Goal: Obtain resource: Download file/media

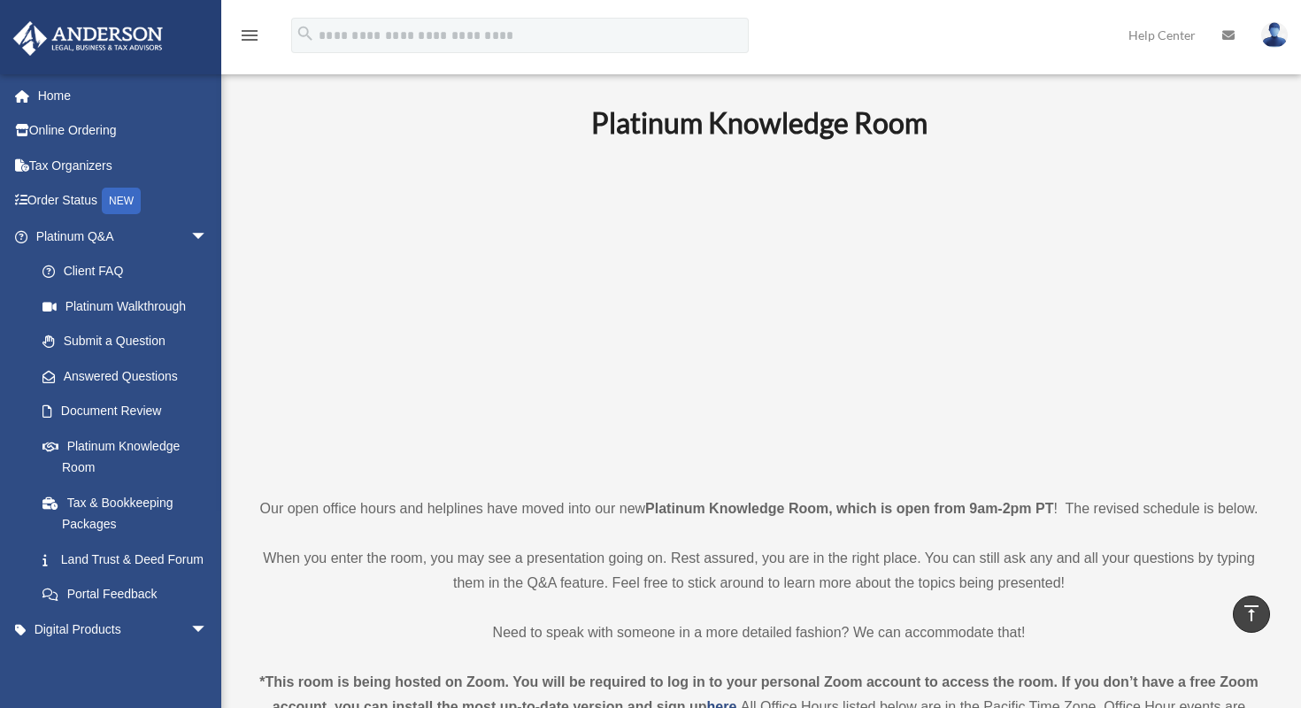
scroll to position [402, 0]
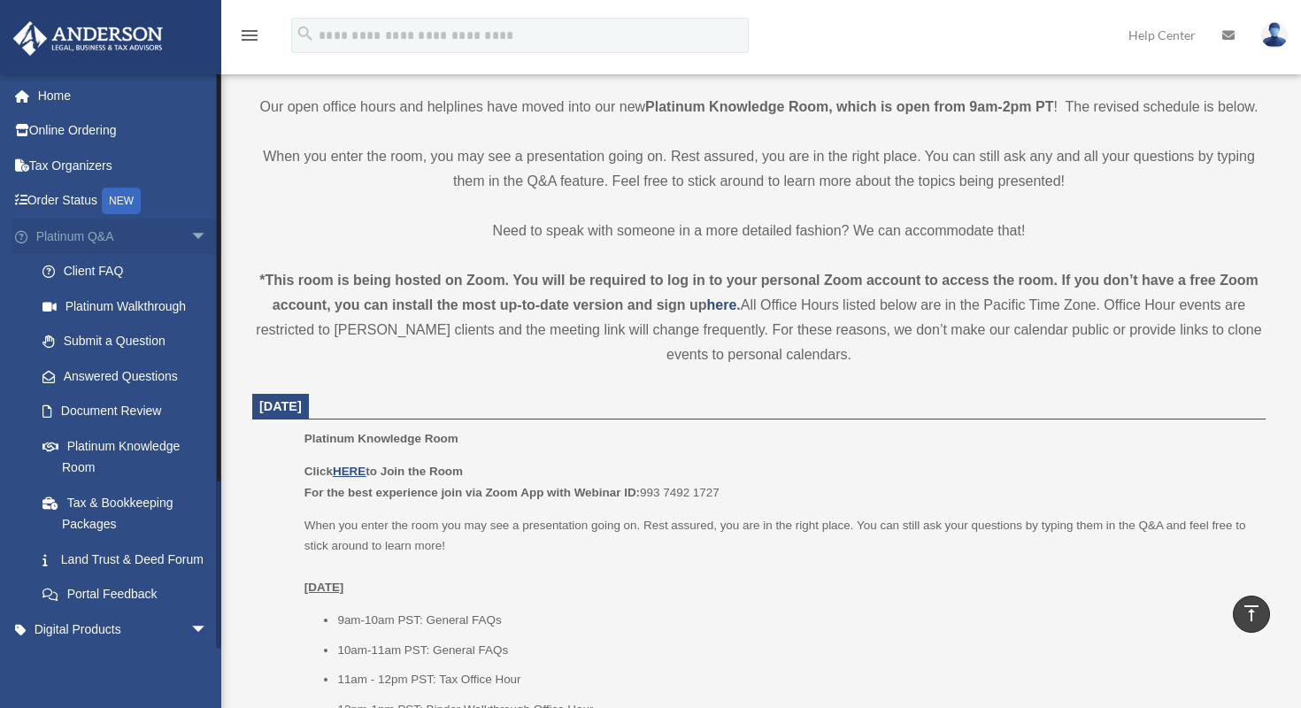
click at [190, 229] on span "arrow_drop_down" at bounding box center [207, 237] width 35 height 36
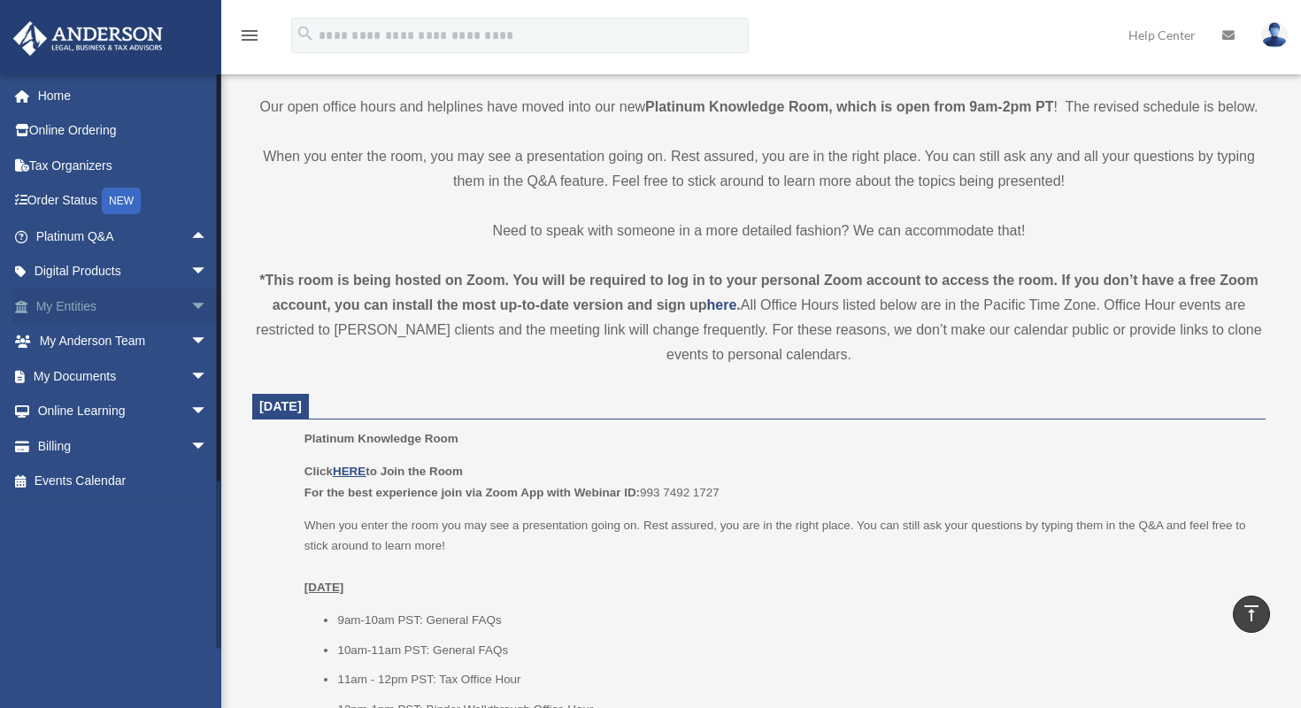
click at [190, 303] on span "arrow_drop_down" at bounding box center [207, 307] width 35 height 36
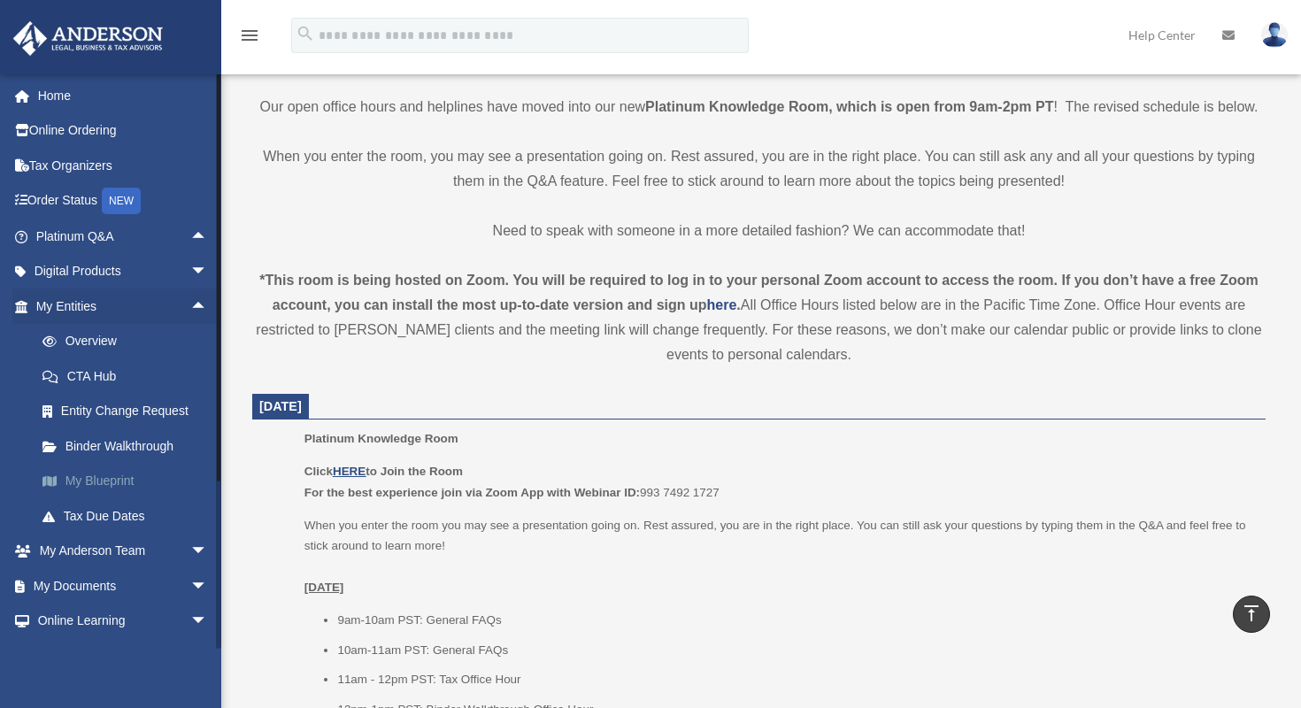
click at [116, 482] on link "My Blueprint" at bounding box center [130, 481] width 210 height 35
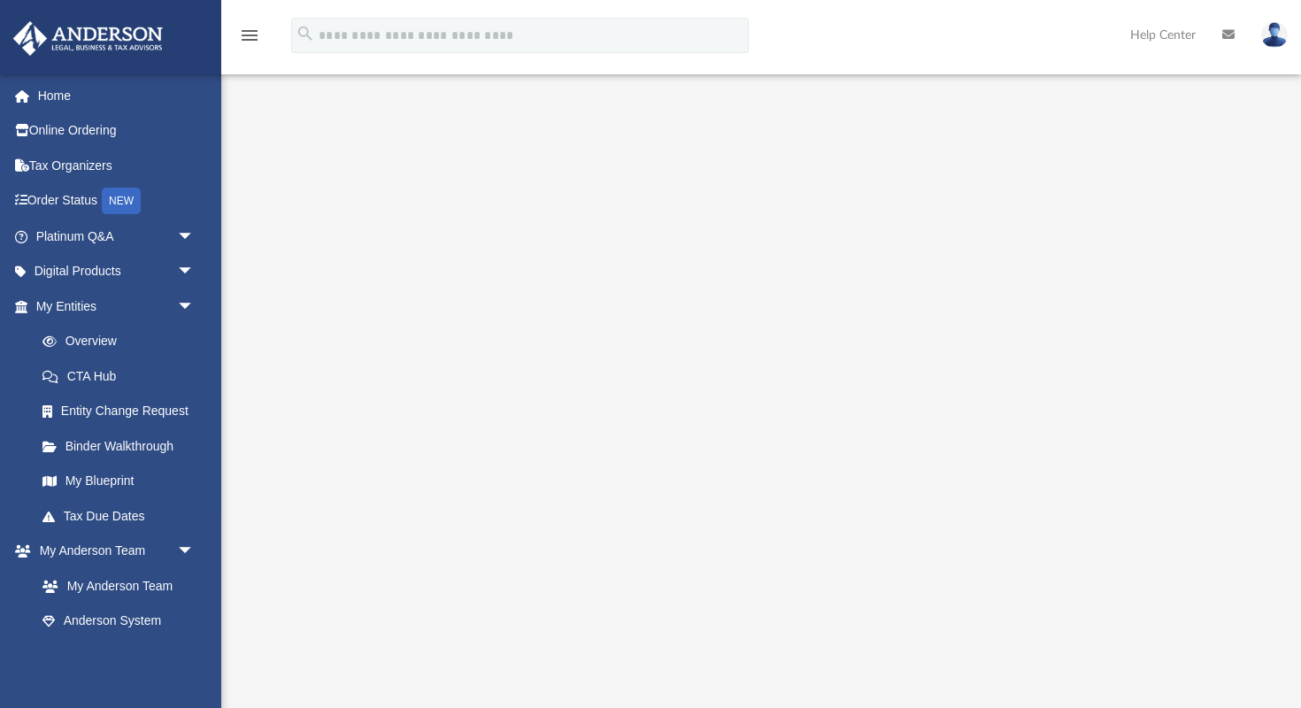
scroll to position [30, 0]
click at [180, 298] on span "arrow_drop_down" at bounding box center [194, 307] width 35 height 36
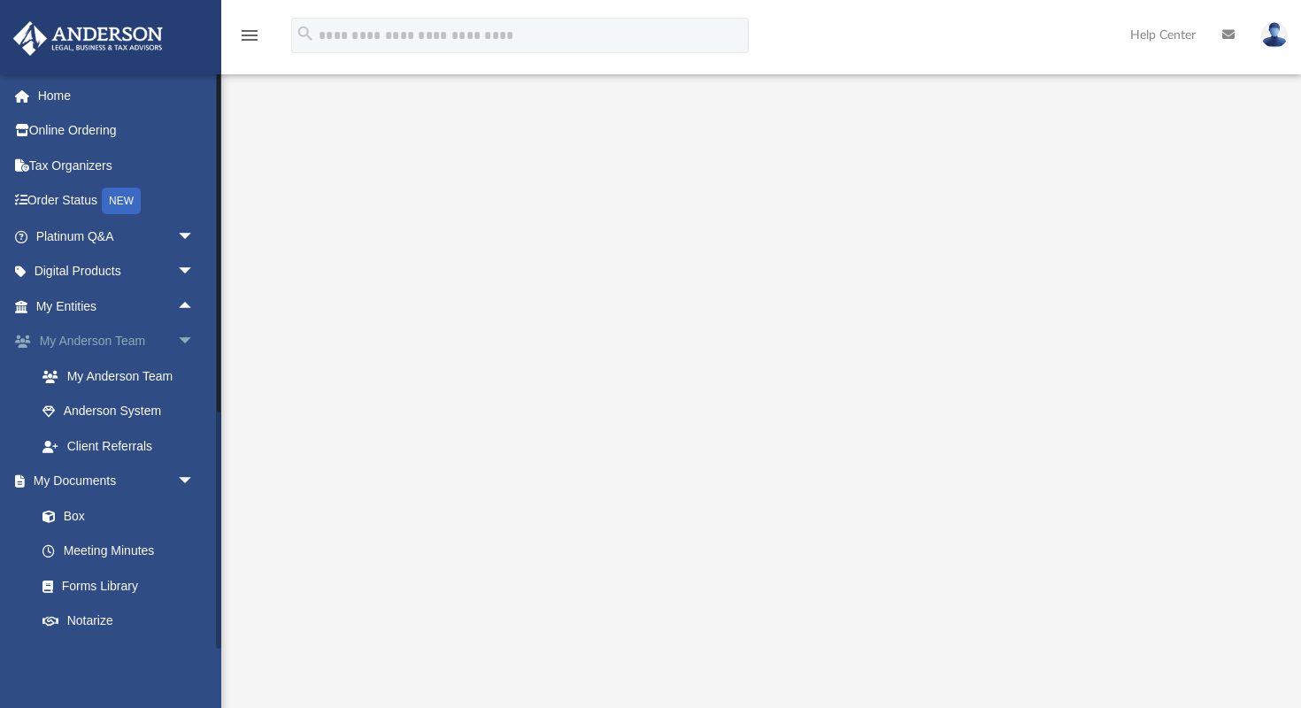
click at [189, 330] on span "arrow_drop_down" at bounding box center [194, 342] width 35 height 36
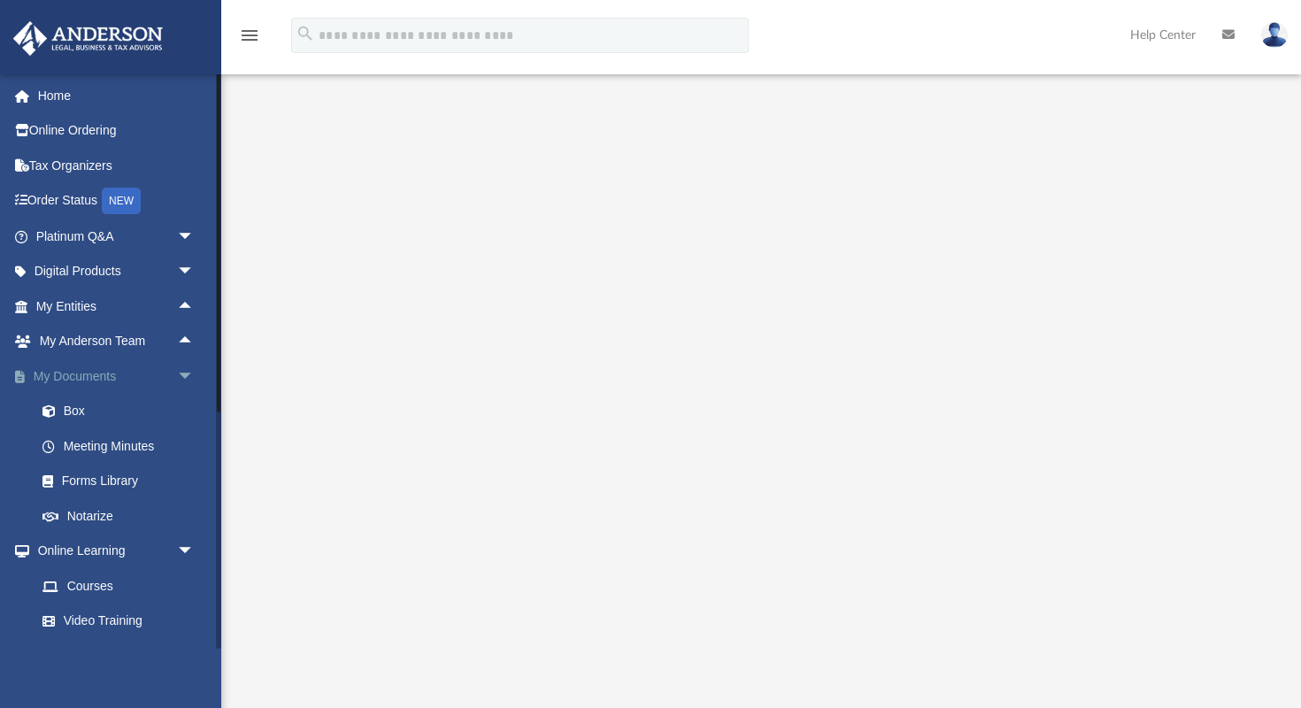
click at [184, 373] on span "arrow_drop_down" at bounding box center [194, 376] width 35 height 36
click at [189, 408] on span "arrow_drop_down" at bounding box center [194, 412] width 35 height 36
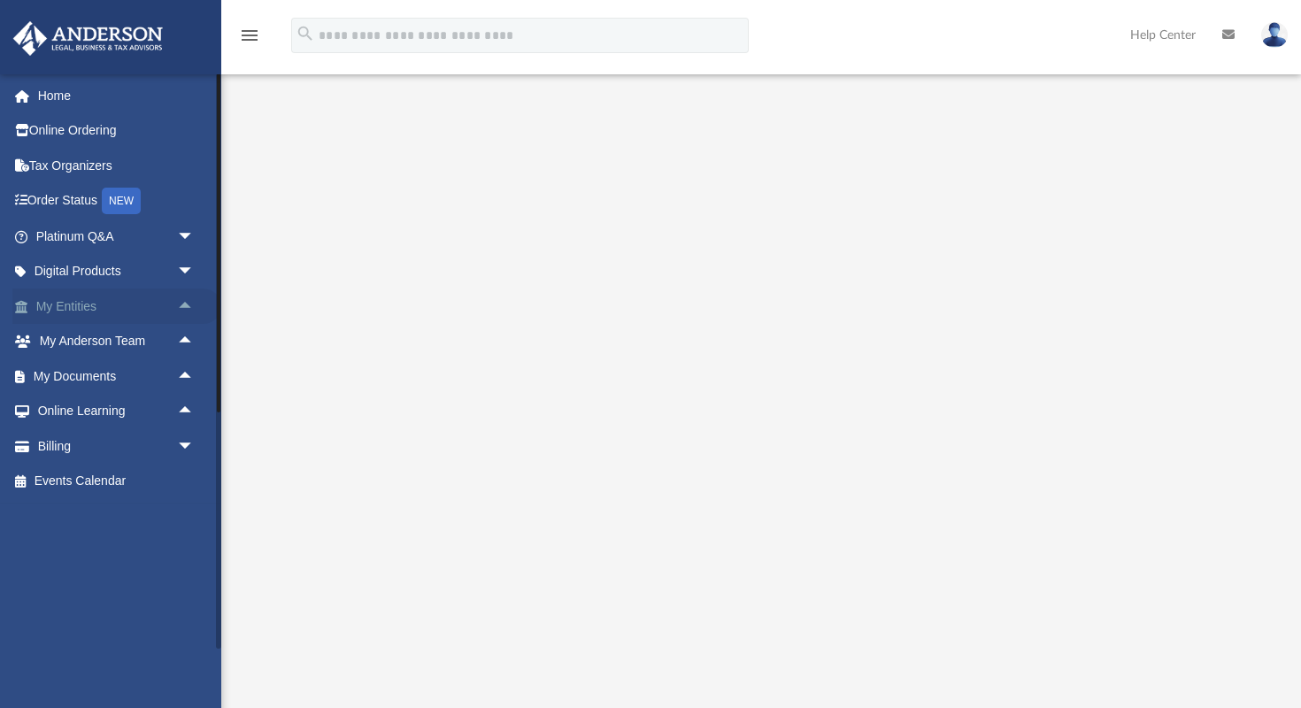
click at [182, 302] on span "arrow_drop_up" at bounding box center [194, 307] width 35 height 36
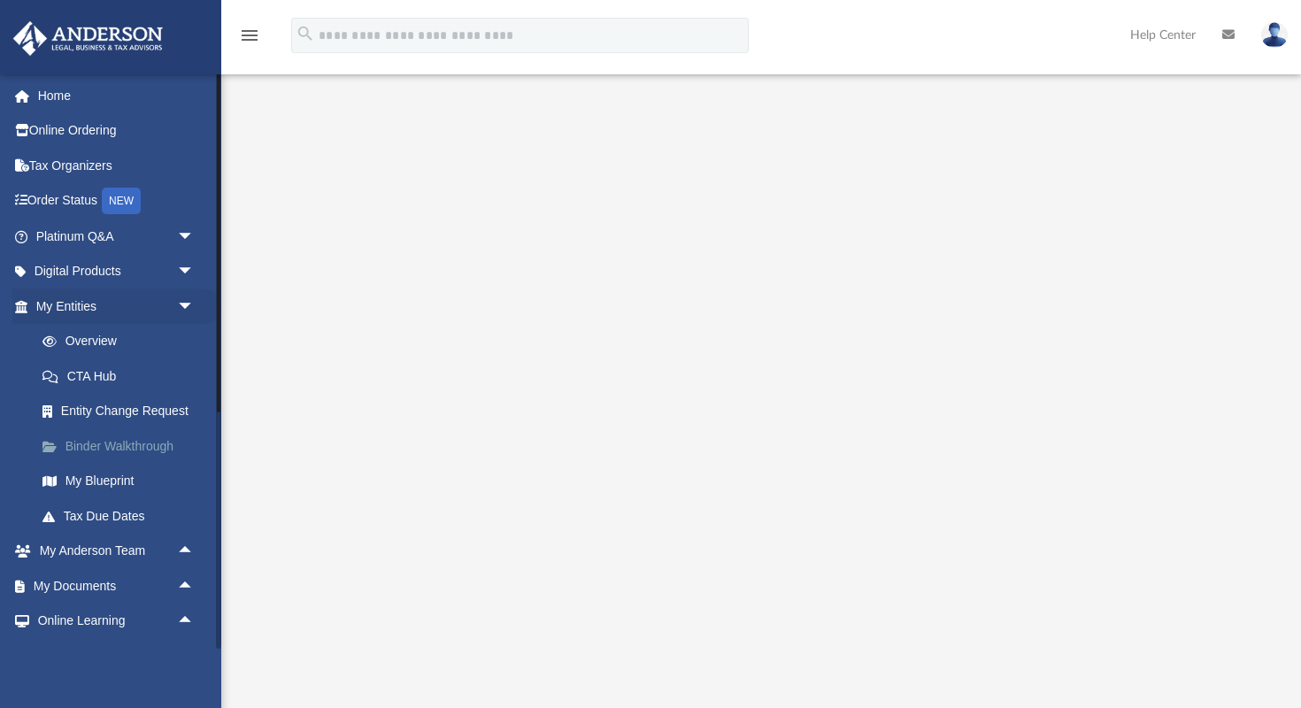
click at [144, 439] on link "Binder Walkthrough" at bounding box center [123, 445] width 196 height 35
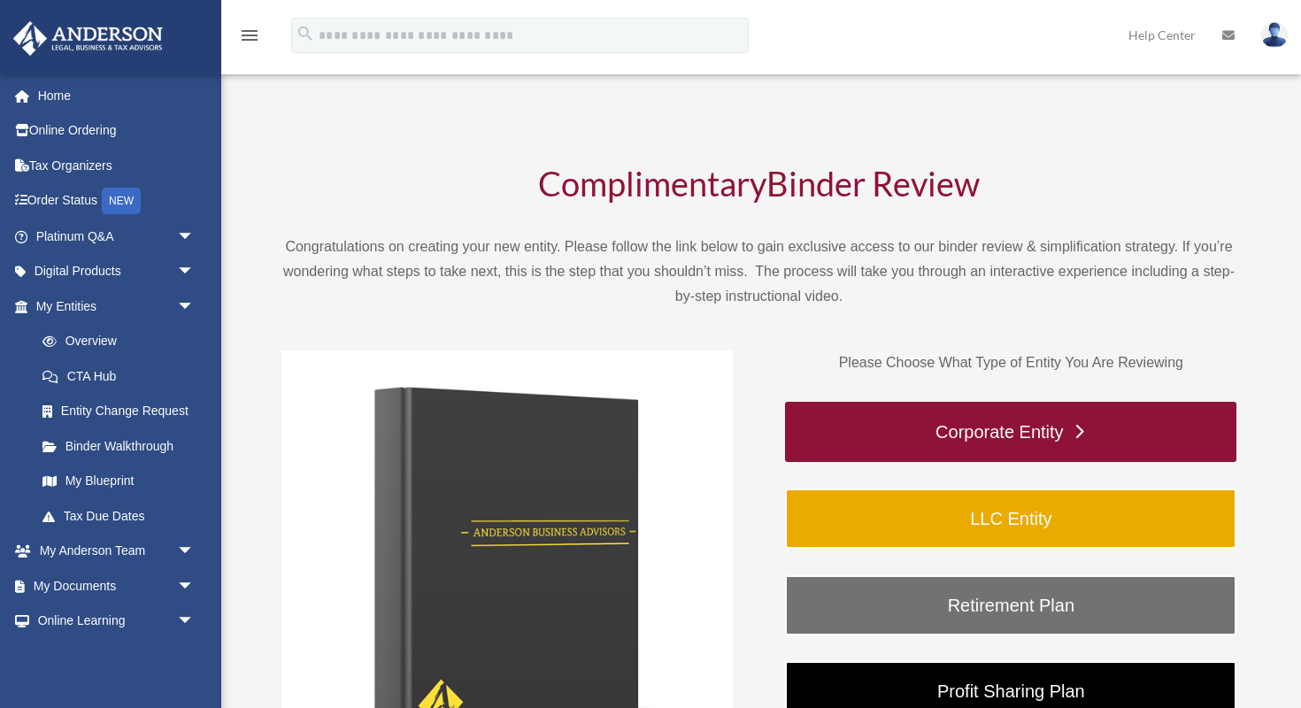
click at [998, 427] on link "Corporate Entity" at bounding box center [1010, 432] width 451 height 60
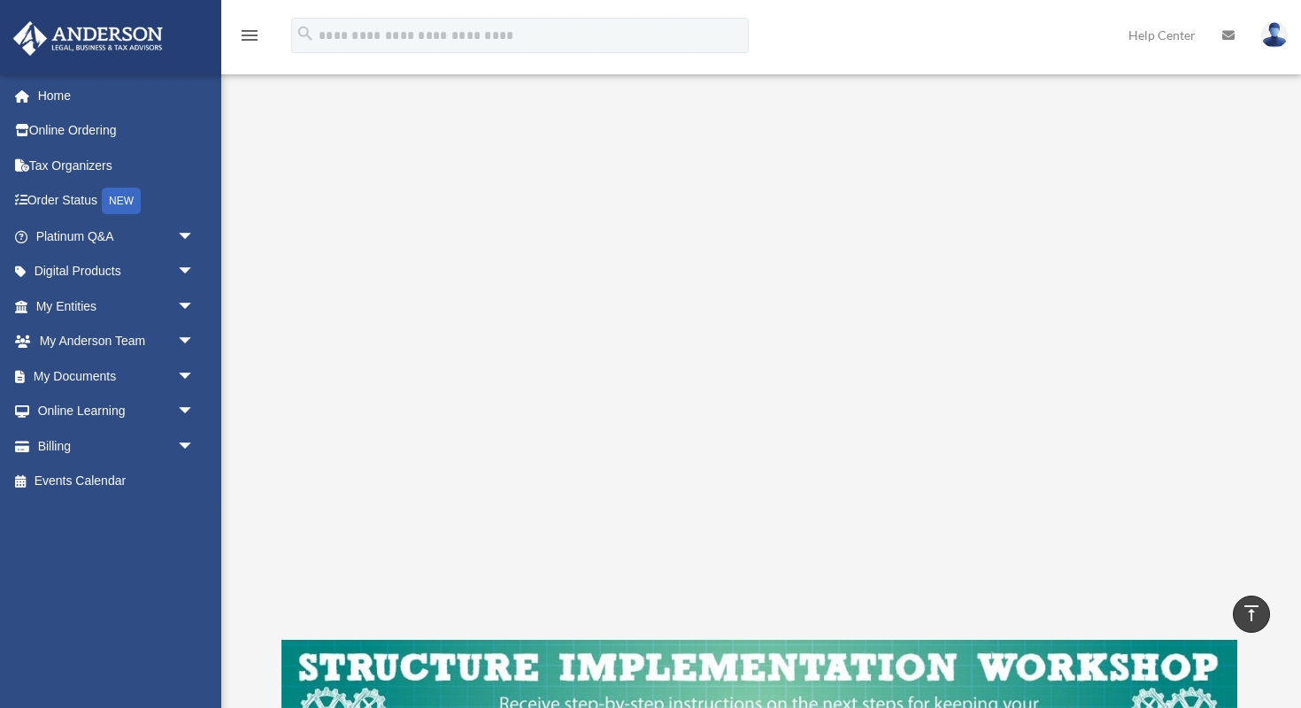
scroll to position [203, 0]
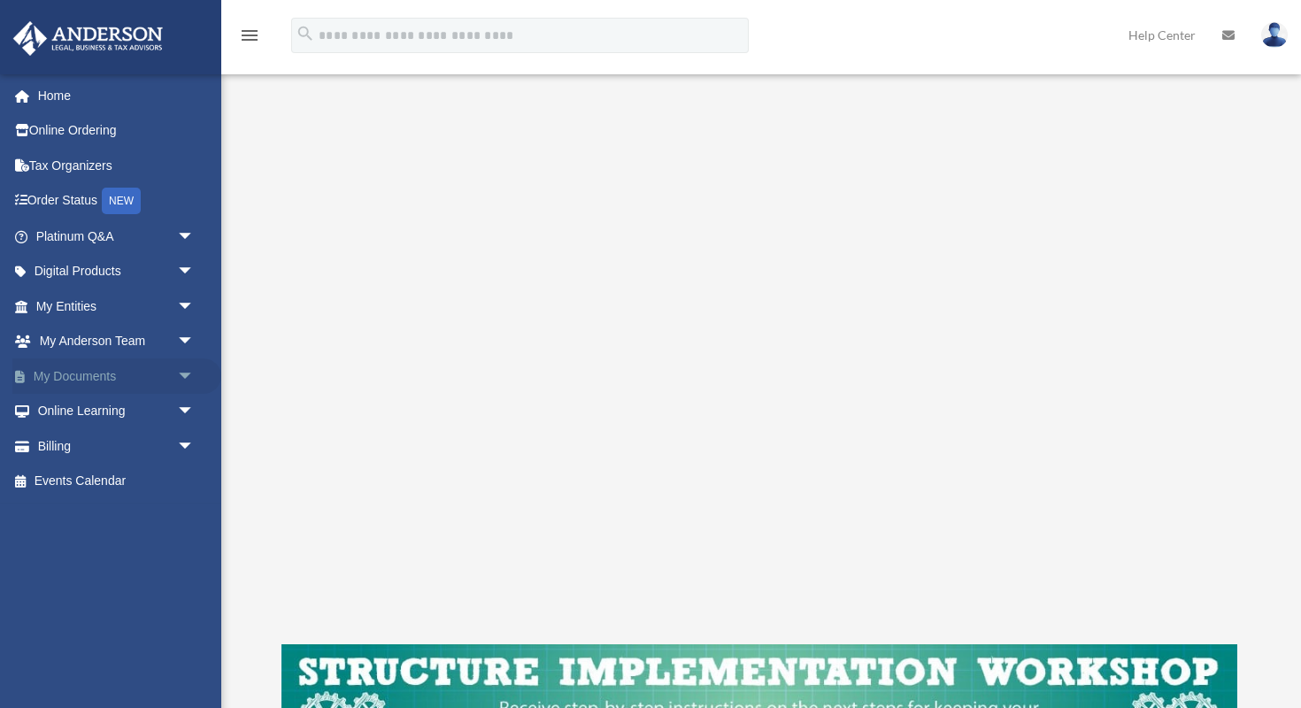
click at [181, 370] on span "arrow_drop_down" at bounding box center [194, 376] width 35 height 36
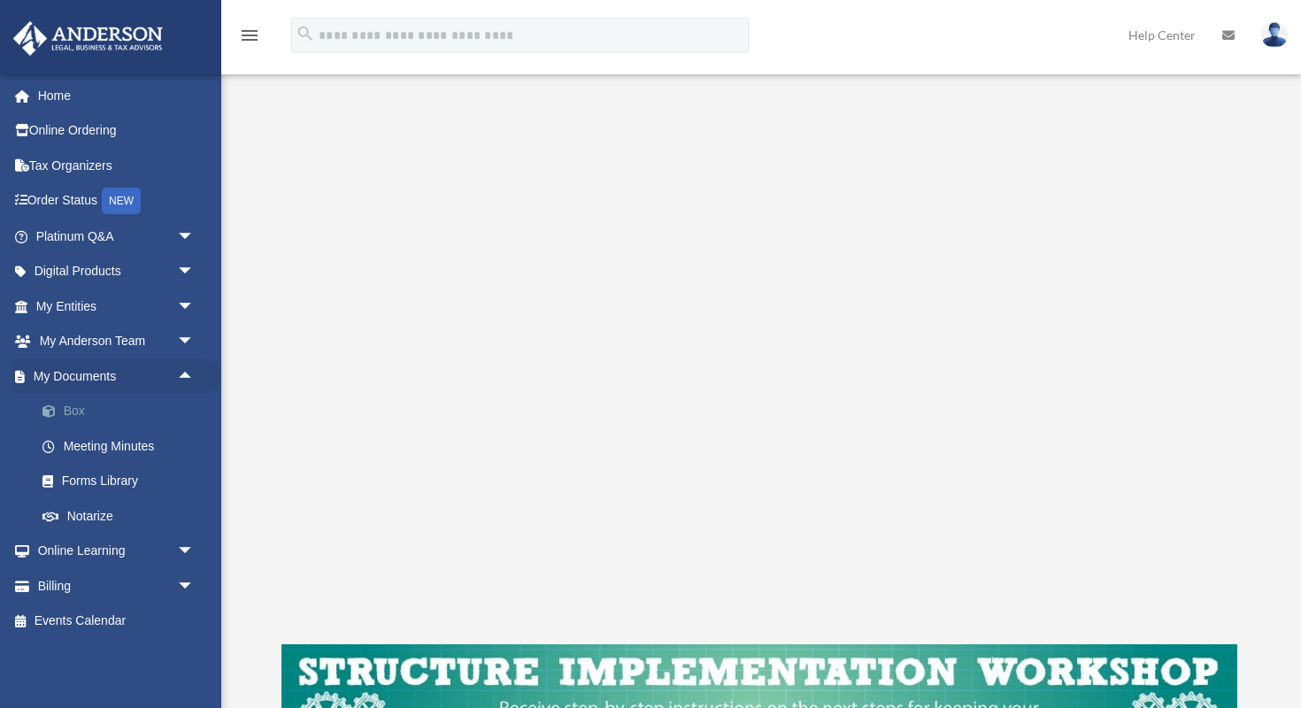
click at [148, 407] on link "Box" at bounding box center [123, 411] width 196 height 35
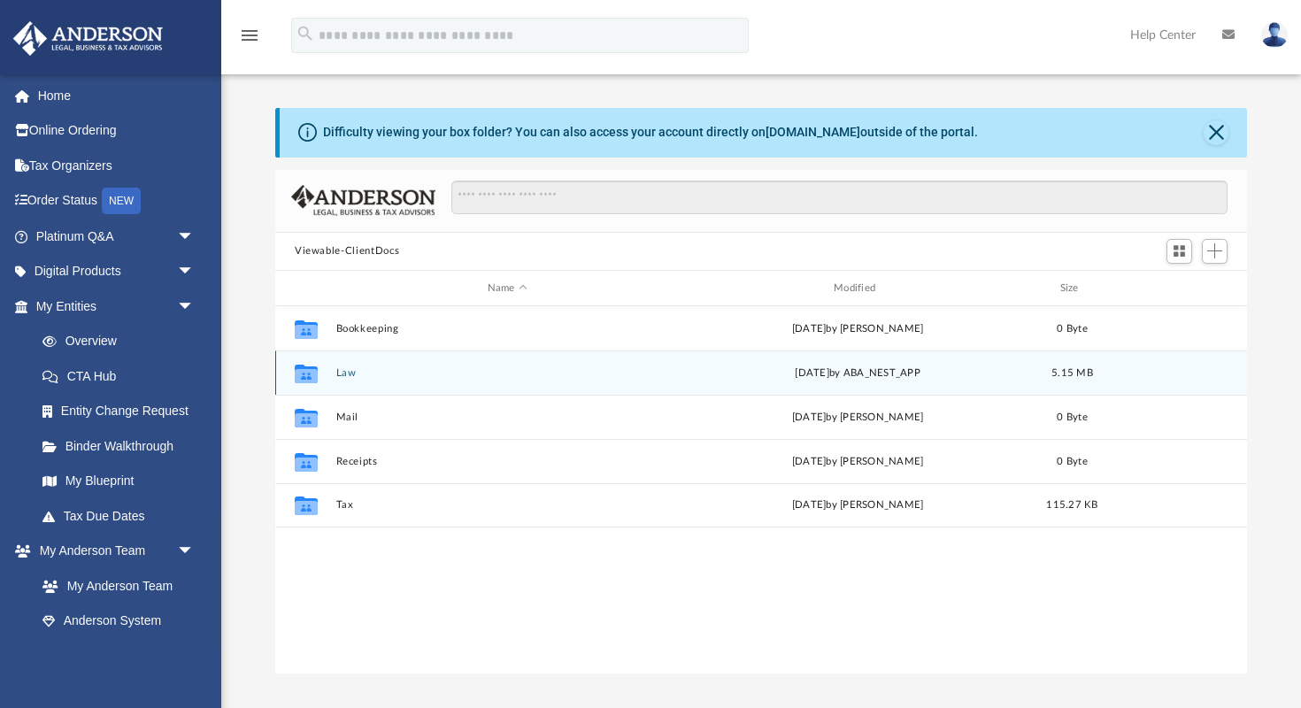
click at [439, 370] on button "Law" at bounding box center [507, 373] width 343 height 12
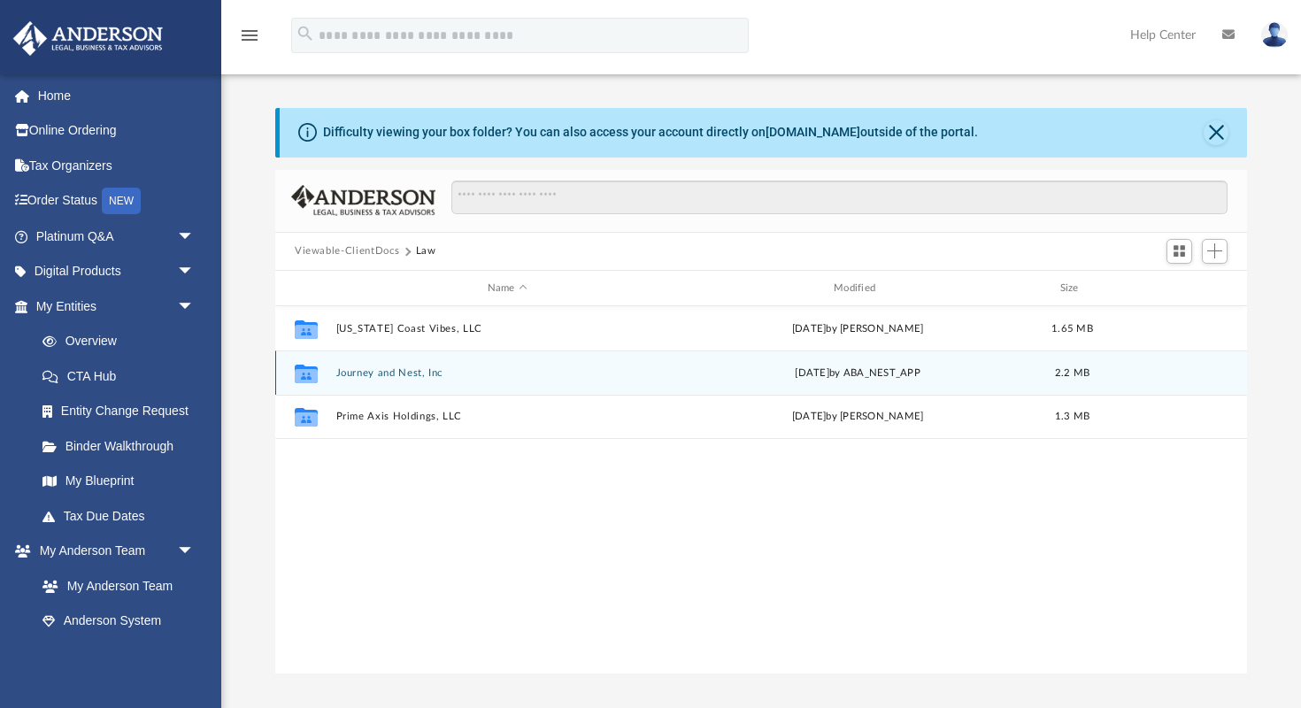
click at [398, 374] on button "Journey and Nest, Inc" at bounding box center [507, 373] width 343 height 12
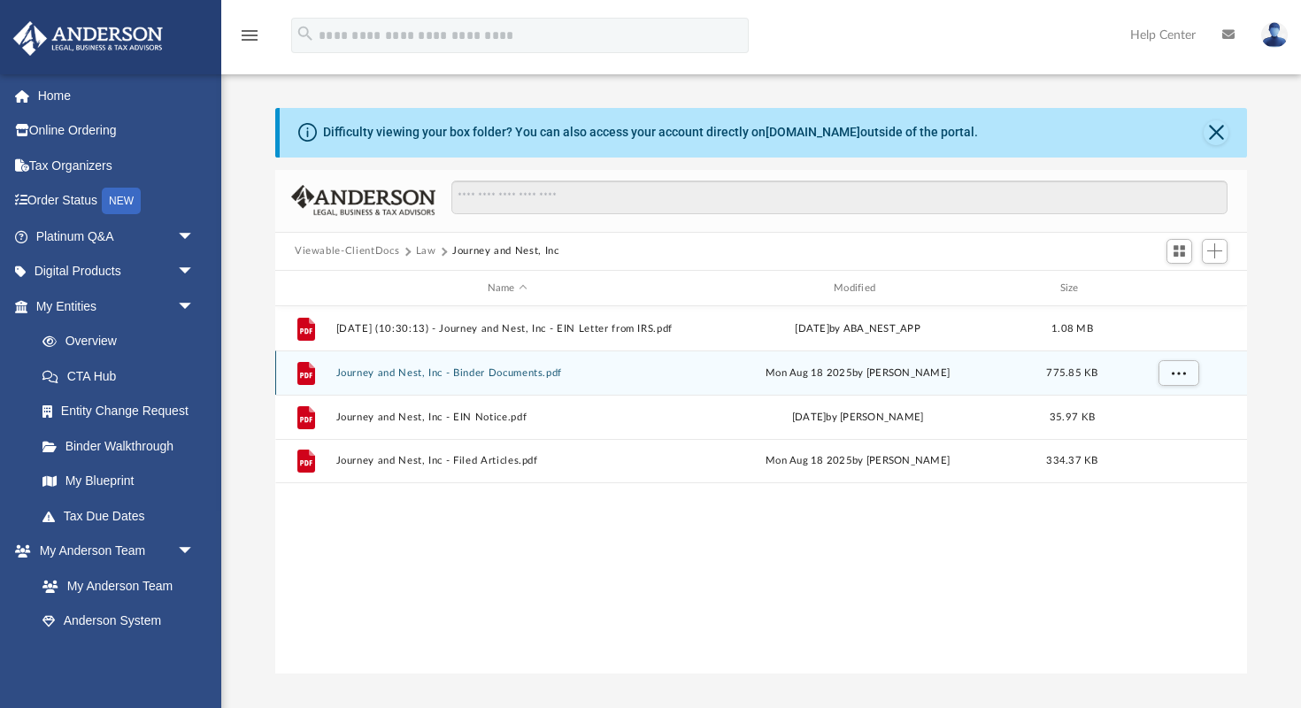
click at [495, 371] on button "Journey and Nest, Inc - Binder Documents.pdf" at bounding box center [507, 373] width 343 height 12
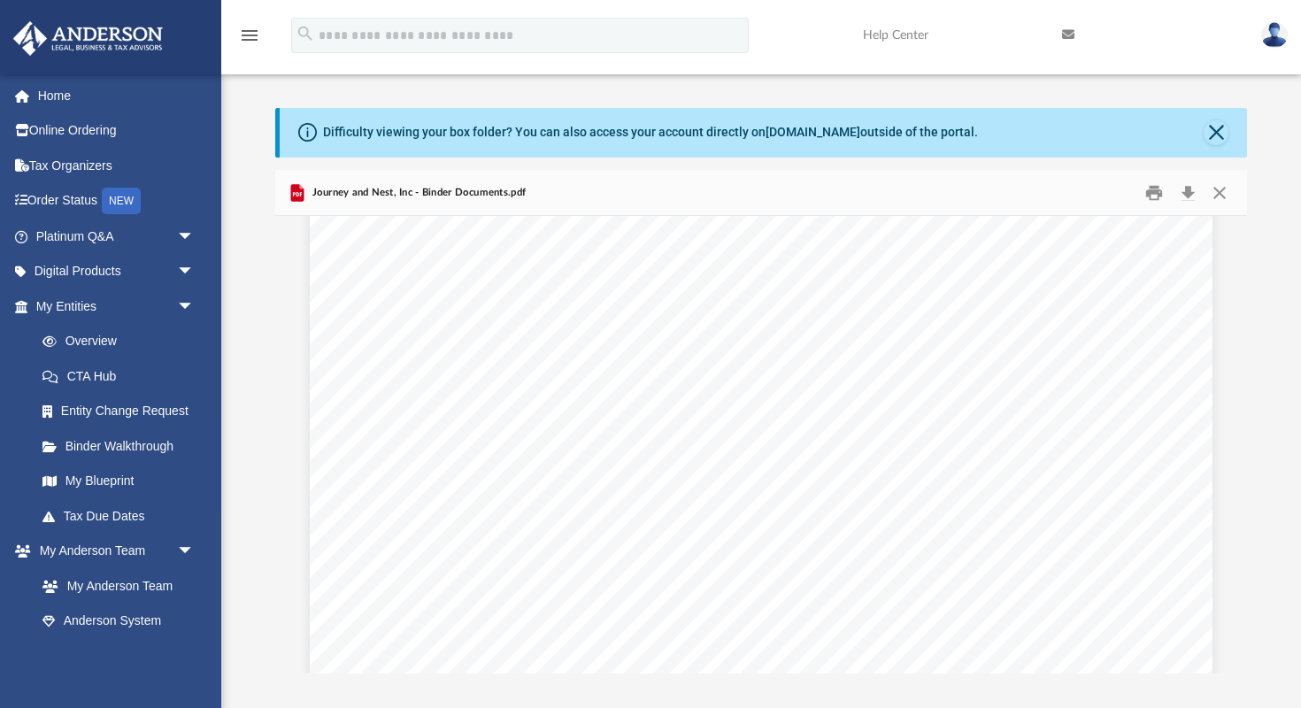
scroll to position [9758, 0]
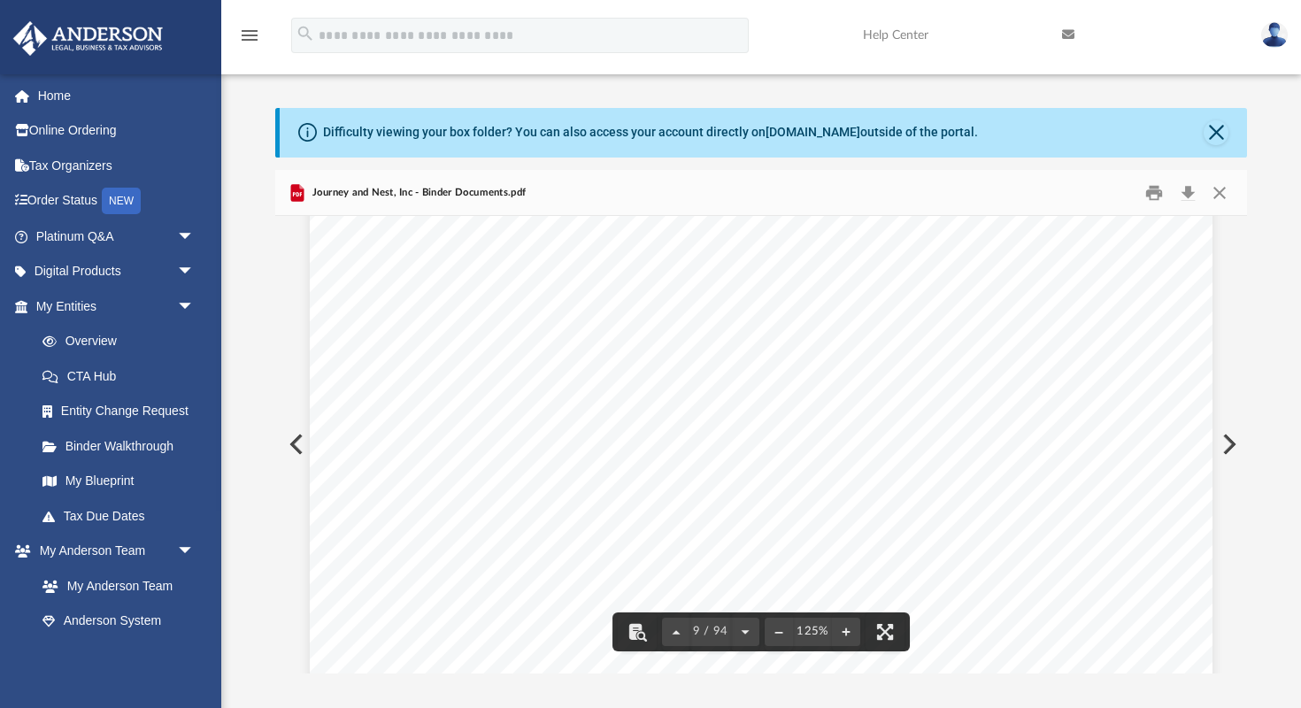
click at [556, 331] on span "was held on ____________________________,at ________________________ at _______…" at bounding box center [754, 331] width 676 height 18
click at [516, 327] on span "was held on ____________________________,at ________________________ at _______…" at bounding box center [754, 331] width 676 height 18
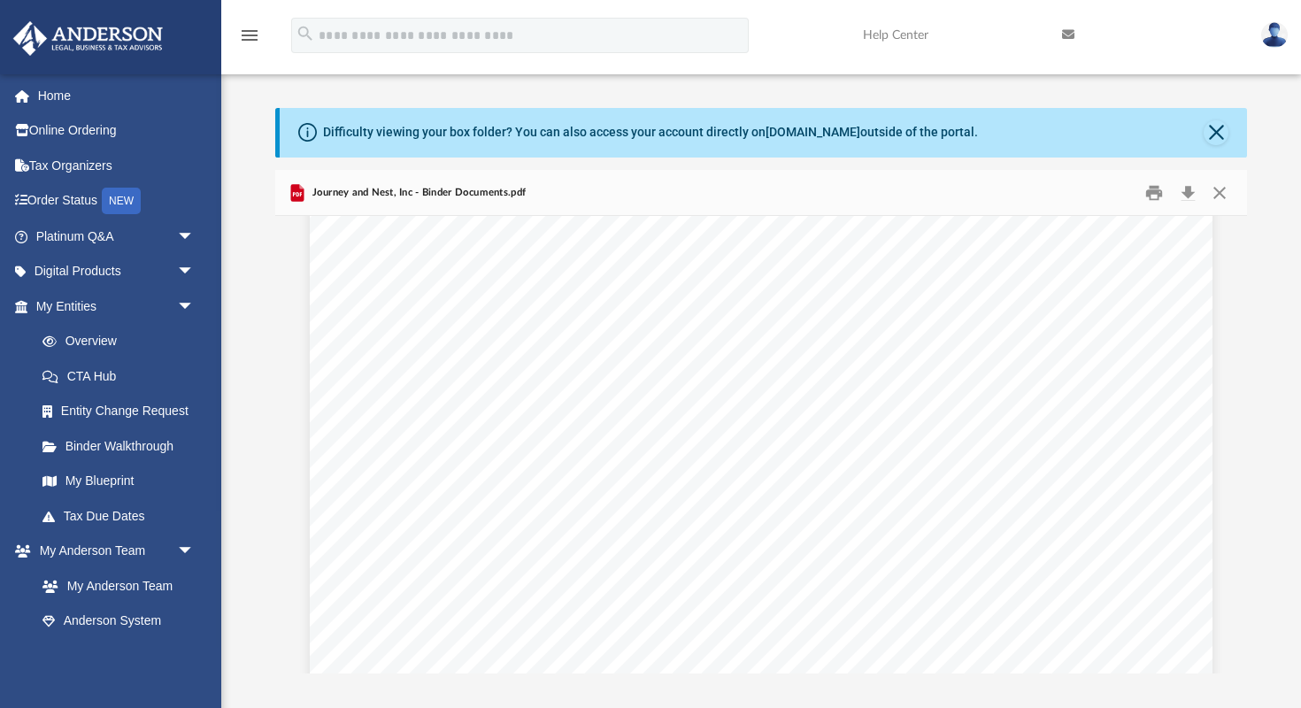
scroll to position [18052, 0]
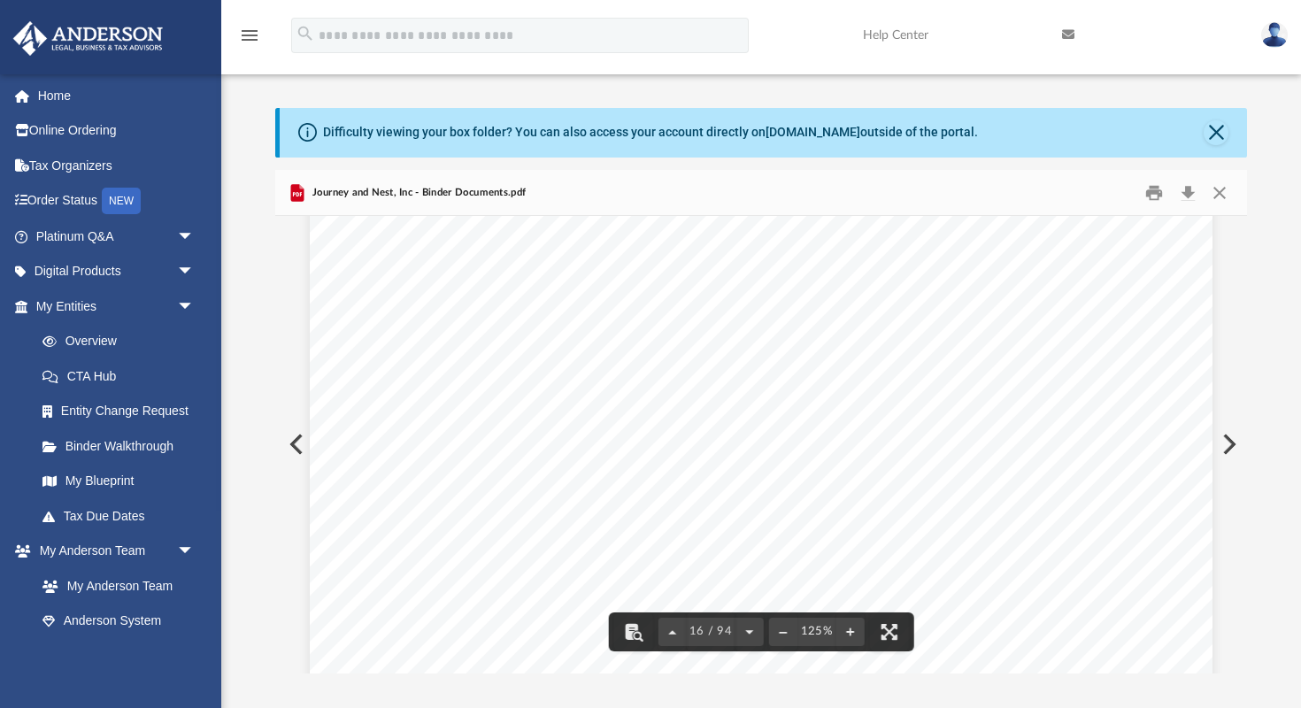
click at [491, 286] on span "Dated _______________________" at bounding box center [541, 288] width 250 height 18
click at [475, 285] on span "Dated _______________________" at bounding box center [541, 288] width 250 height 18
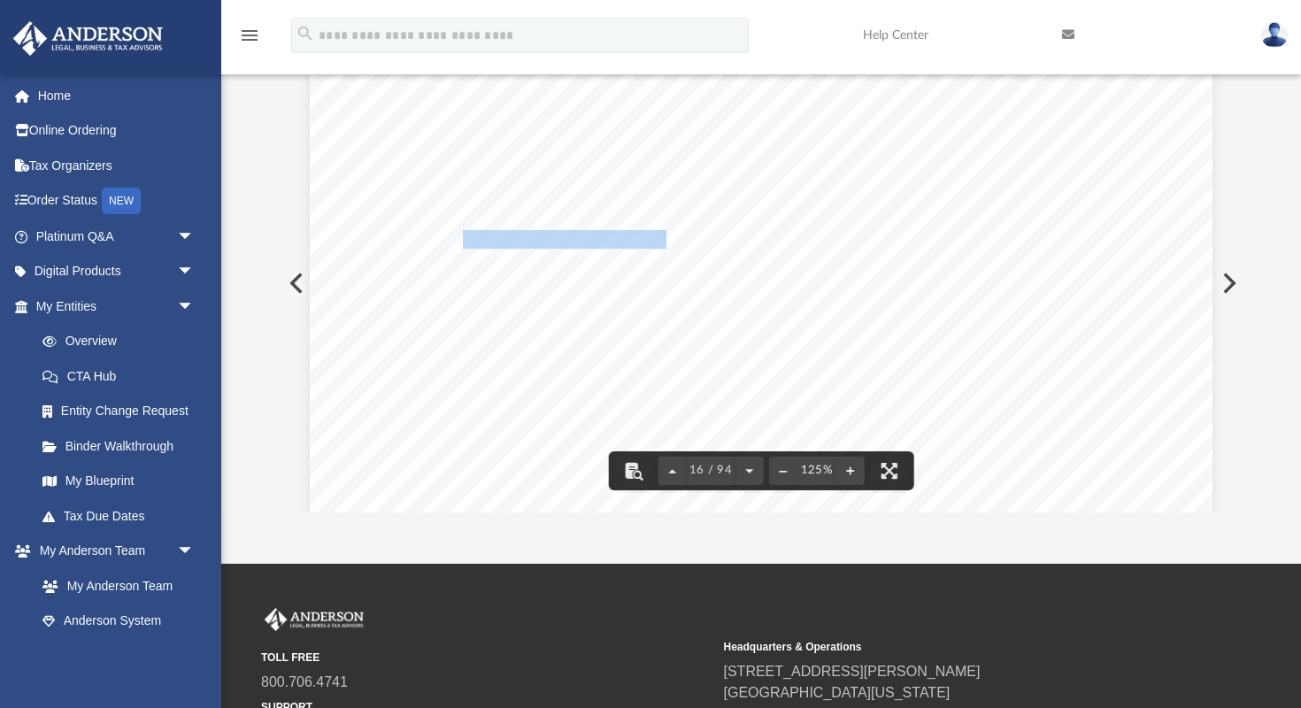
scroll to position [17936, 0]
click at [503, 298] on div "Organizational Meeting of Journey and Nest, Inc Page 8 of 8 With no further bus…" at bounding box center [761, 638] width 903 height 1168
click at [502, 240] on span "Dated _______________________" at bounding box center [541, 243] width 250 height 18
drag, startPoint x: 468, startPoint y: 241, endPoint x: 658, endPoint y: 236, distance: 189.4
click at [658, 237] on span "Dated _______________________" at bounding box center [541, 243] width 250 height 18
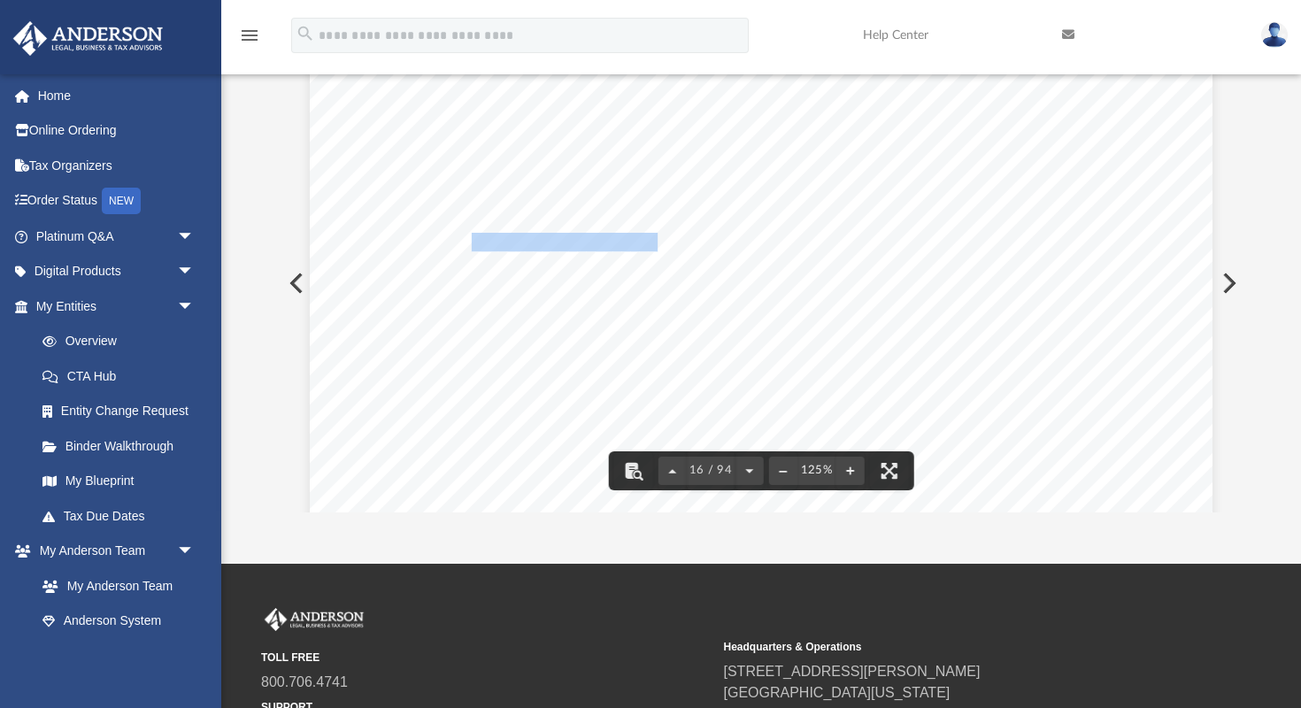
click at [519, 241] on span "Dated _______________________" at bounding box center [541, 243] width 250 height 18
drag, startPoint x: 464, startPoint y: 239, endPoint x: 664, endPoint y: 249, distance: 200.3
click at [664, 249] on span "Dated _______________________" at bounding box center [541, 243] width 250 height 18
click at [597, 242] on span "Dated _______________________" at bounding box center [541, 243] width 250 height 18
drag, startPoint x: 465, startPoint y: 239, endPoint x: 666, endPoint y: 246, distance: 201.0
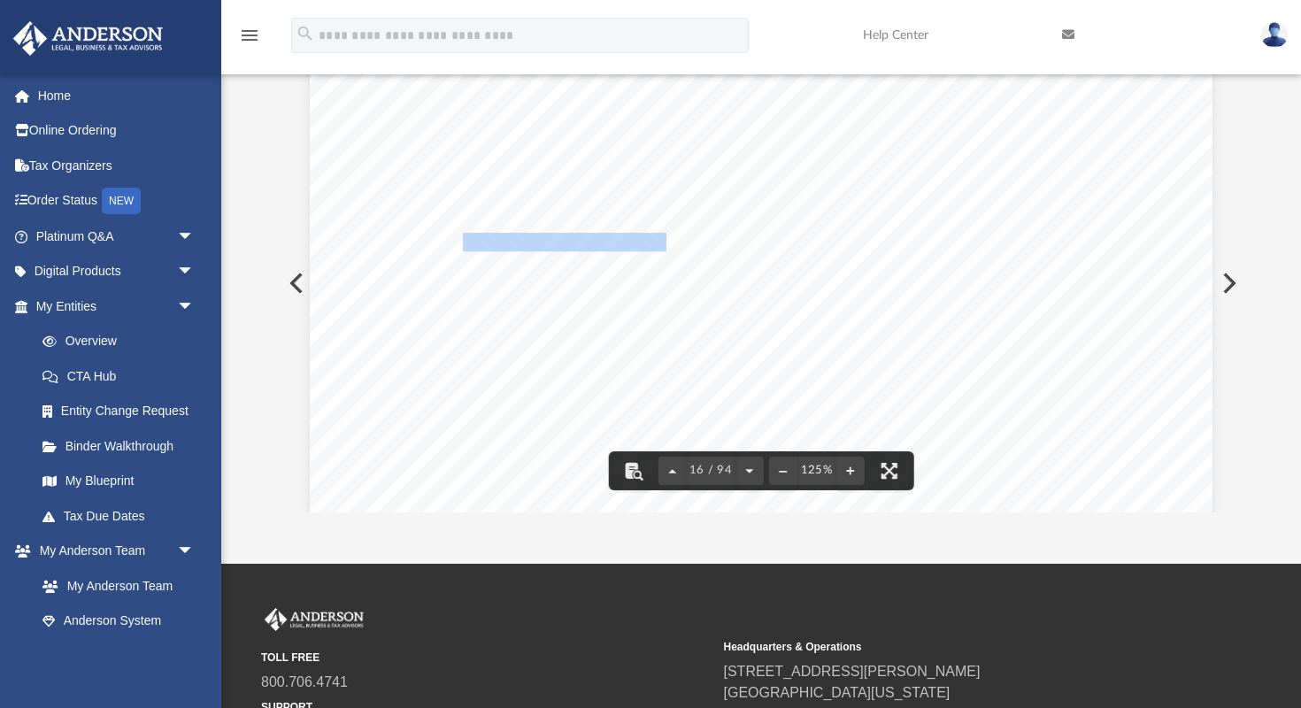
click at [666, 246] on span "Dated _______________________" at bounding box center [541, 243] width 250 height 18
click at [526, 312] on span "_______________________________" at bounding box center [561, 313] width 274 height 18
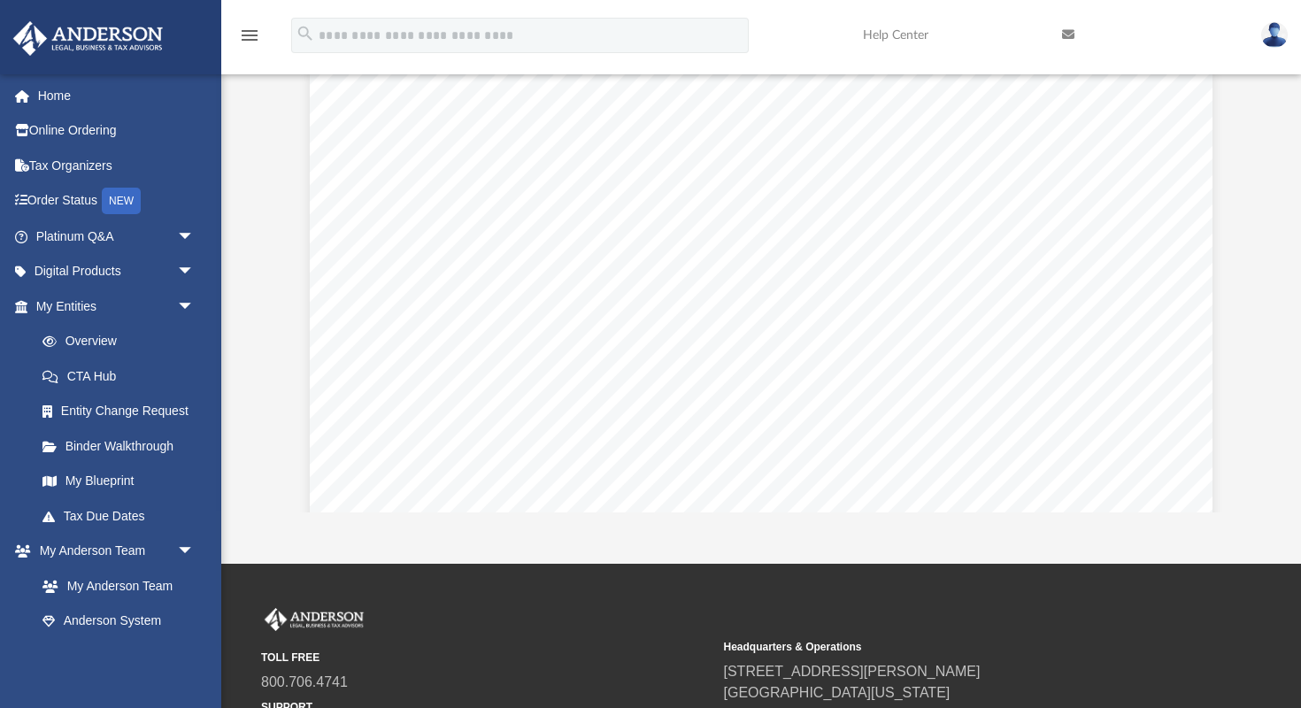
scroll to position [0, 0]
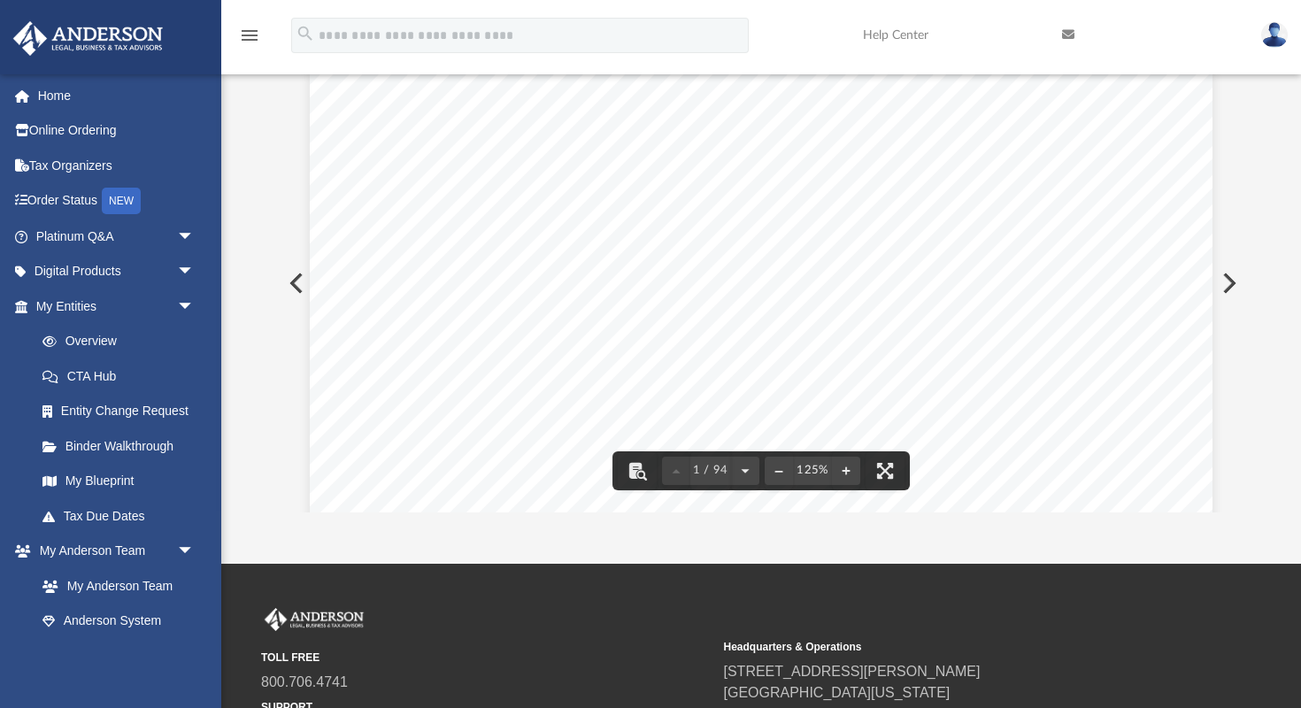
click at [947, 124] on div "[PERSON_NAME][DATE] and [PERSON_NAME][DATE] [STREET_ADDRESS][PERSON_NAME][PERSO…" at bounding box center [761, 652] width 903 height 1168
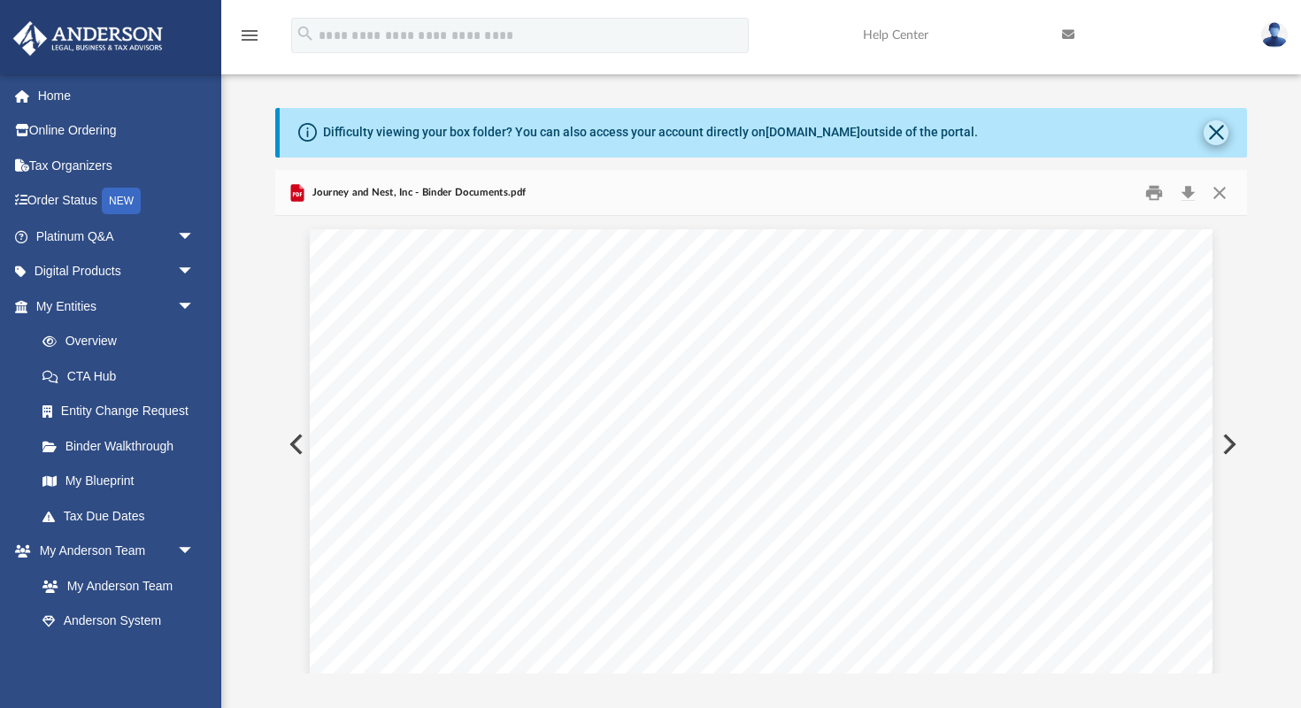
click at [1217, 133] on button "Close" at bounding box center [1216, 132] width 25 height 25
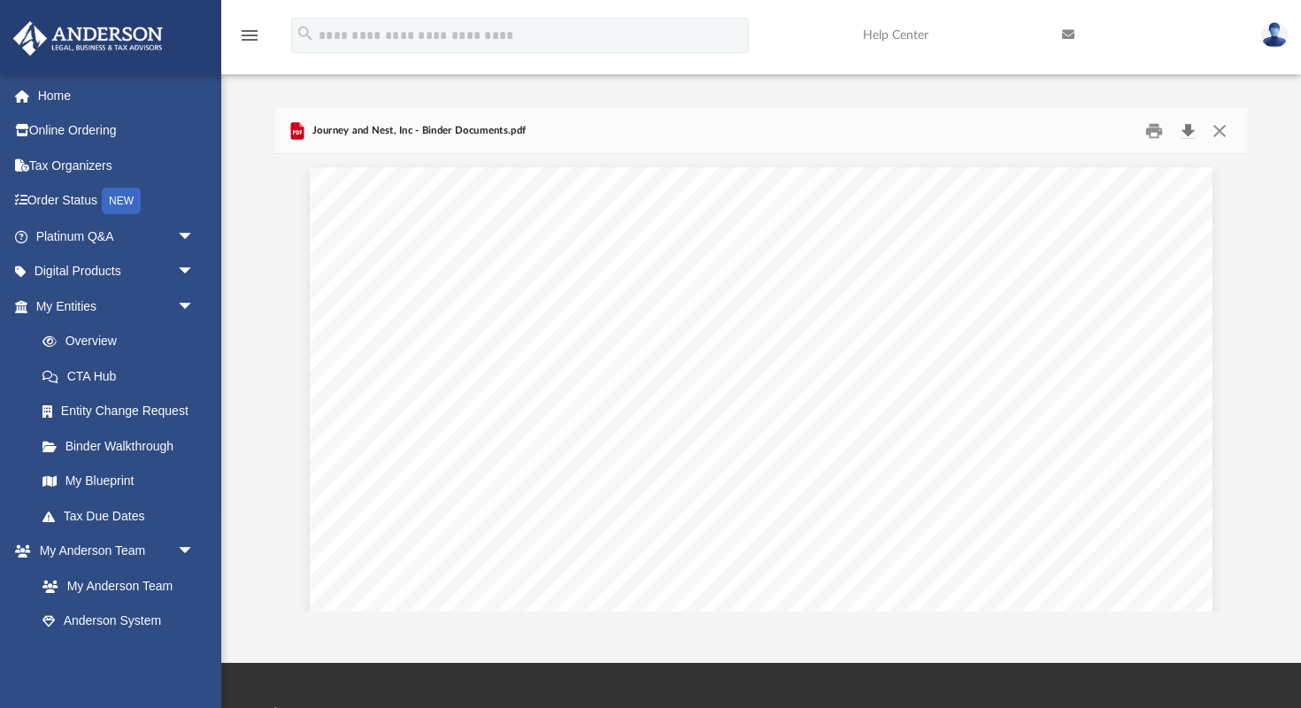
click at [1189, 132] on button "Download" at bounding box center [1188, 130] width 32 height 27
